Goal: Entertainment & Leisure: Consume media (video, audio)

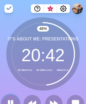
click at [11, 103] on rect at bounding box center [12, 103] width 2 height 6
click at [11, 103] on polygon at bounding box center [10, 103] width 5 height 7
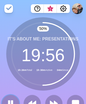
click at [11, 103] on rect at bounding box center [11, 103] width 1 height 6
click at [11, 103] on polygon at bounding box center [10, 103] width 5 height 6
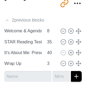
scroll to position [154, 0]
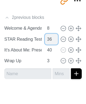
click at [53, 36] on input "36" at bounding box center [51, 39] width 13 height 11
type input "37"
click at [53, 36] on input "37" at bounding box center [51, 39] width 13 height 11
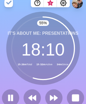
scroll to position [0, 0]
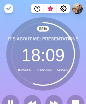
click at [77, 25] on div "It's About Me: Presentations 18 : 09 1h 28m Total 1h 32m Active 34m Since" at bounding box center [42, 53] width 73 height 73
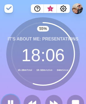
click at [10, 99] on icon at bounding box center [10, 103] width 9 height 9
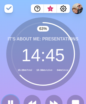
drag, startPoint x: 10, startPoint y: 99, endPoint x: 12, endPoint y: 103, distance: 3.7
click at [12, 103] on icon at bounding box center [10, 103] width 9 height 9
click at [8, 100] on polygon at bounding box center [10, 103] width 5 height 7
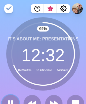
click at [8, 100] on icon at bounding box center [10, 103] width 9 height 9
click at [8, 100] on polygon at bounding box center [10, 103] width 5 height 6
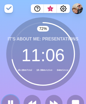
click at [8, 100] on icon at bounding box center [10, 103] width 9 height 9
click at [8, 100] on polygon at bounding box center [10, 103] width 5 height 6
